Goal: Check status

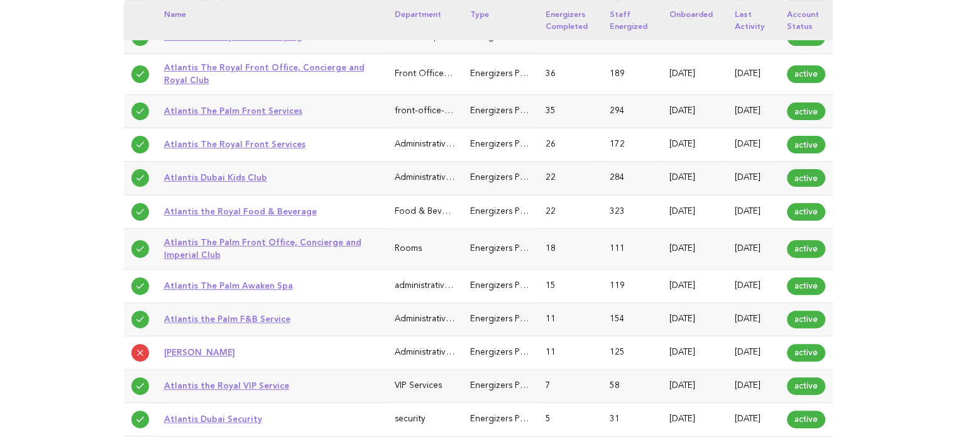
scroll to position [377, 0]
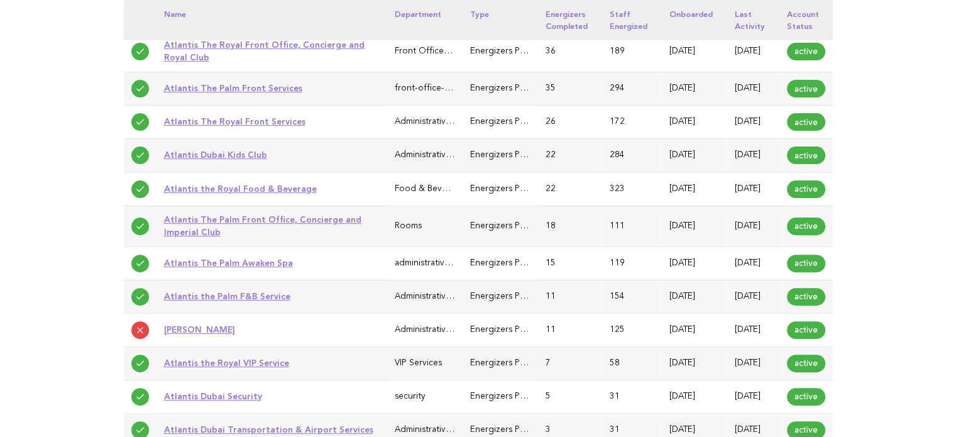
click at [254, 268] on link "Atlantis The Palm Awaken Spa" at bounding box center [228, 263] width 129 height 10
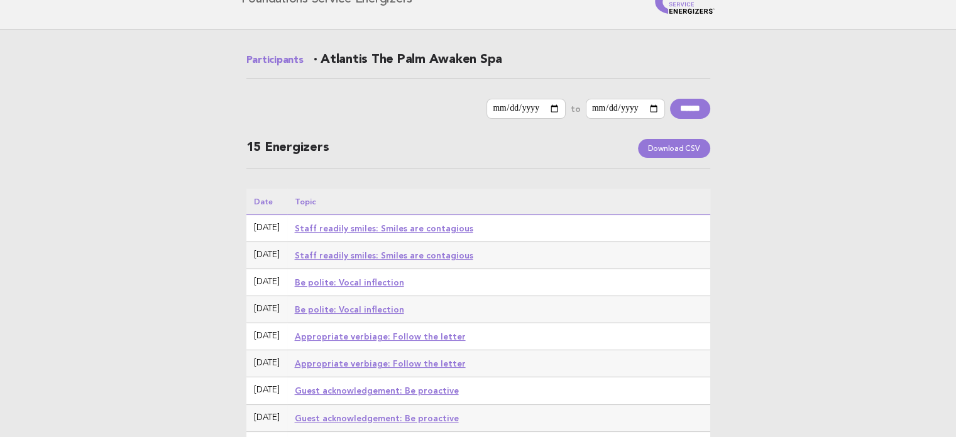
scroll to position [126, 0]
